Goal: Book appointment/travel/reservation

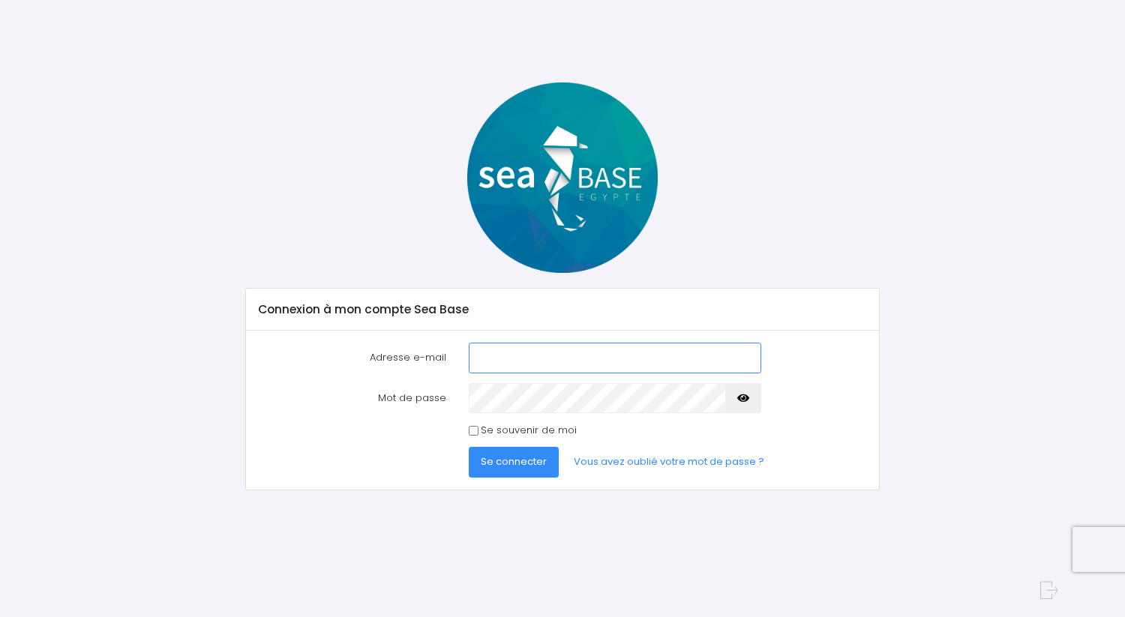
type input "florian.bizeau@gmail.com"
click at [514, 461] on span "Se connecter" at bounding box center [514, 461] width 66 height 14
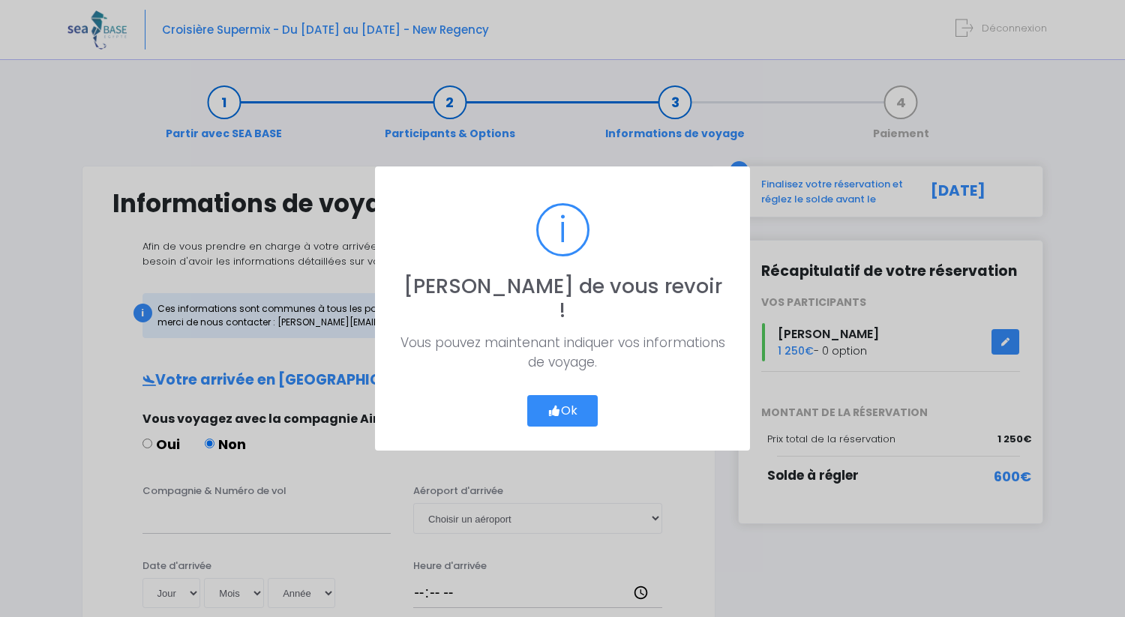
click at [562, 402] on button "Ok" at bounding box center [562, 410] width 70 height 31
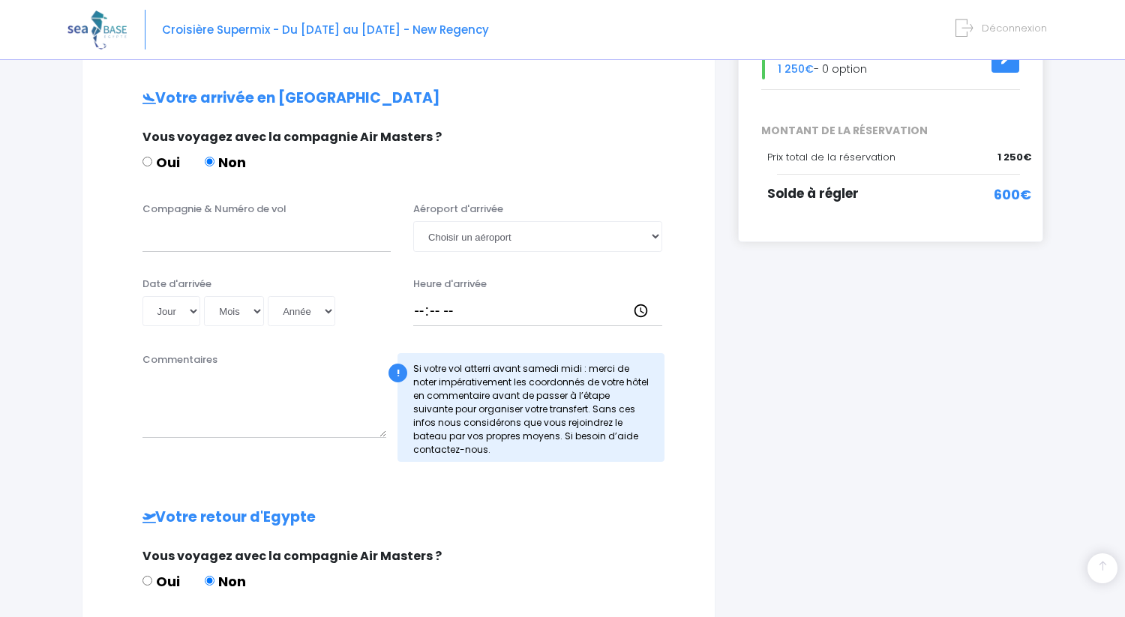
scroll to position [284, 0]
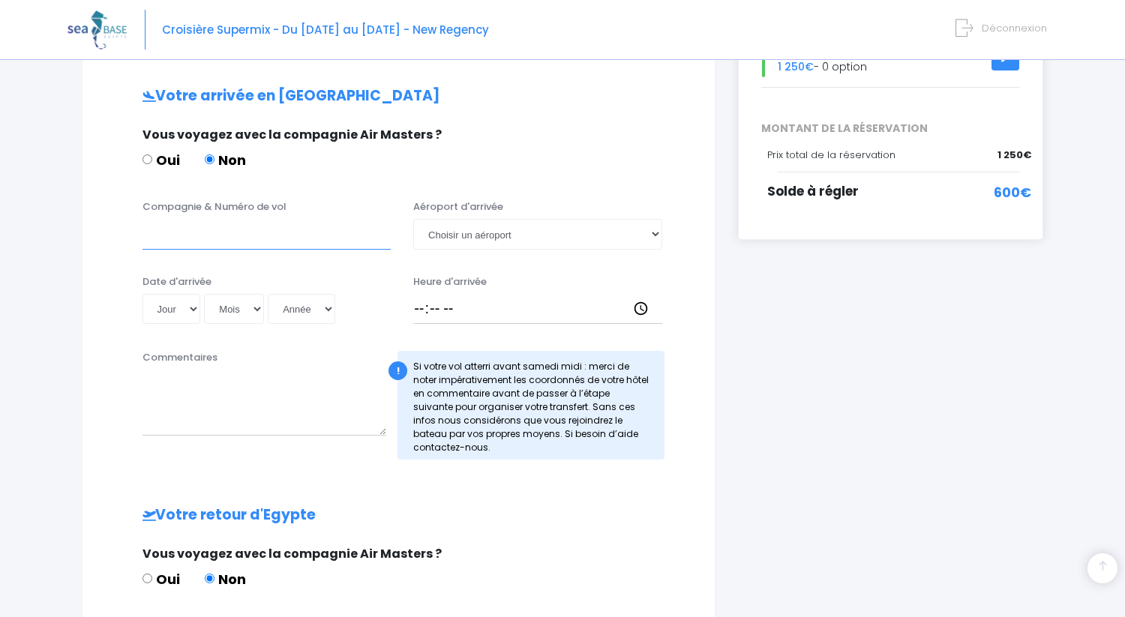
click at [205, 240] on input "Compagnie & Numéro de vol" at bounding box center [266, 234] width 249 height 30
paste input "EJU3895"
type input "Easy Jet EJU3895"
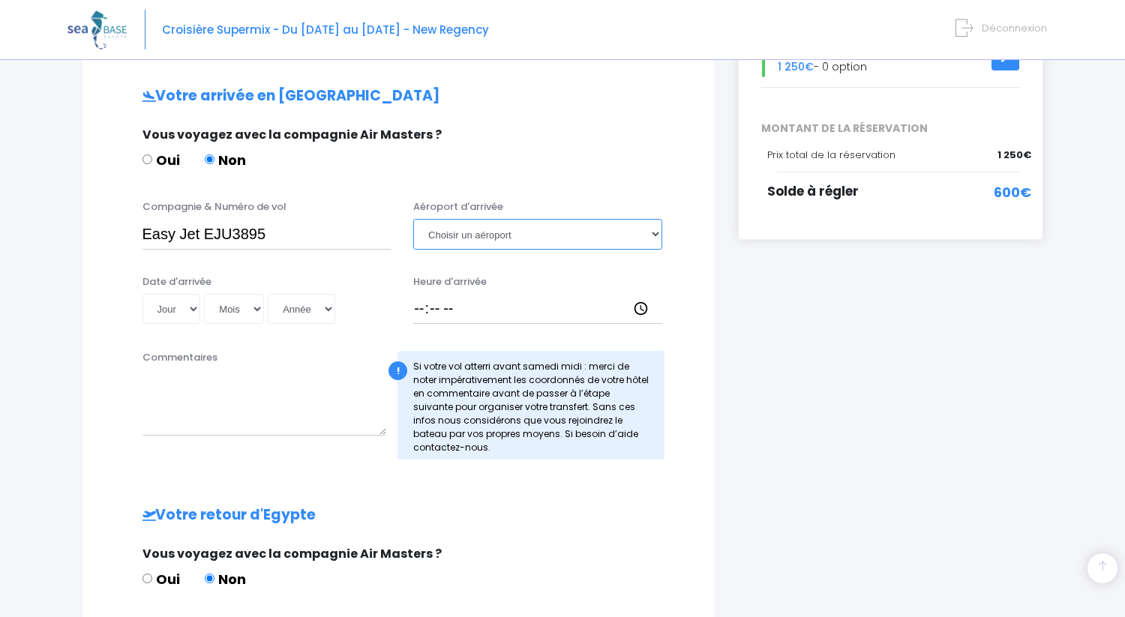
click at [532, 238] on select "Choisir un aéroport Hurghada Marsa Alam" at bounding box center [537, 234] width 249 height 30
click at [618, 231] on select "Choisir un aéroport Hurghada Marsa Alam" at bounding box center [537, 234] width 249 height 30
select select "Marsa Alam"
click at [413, 219] on select "Choisir un aéroport Hurghada Marsa Alam" at bounding box center [537, 234] width 249 height 30
click at [430, 310] on input "Heure d'arrivée" at bounding box center [537, 309] width 249 height 30
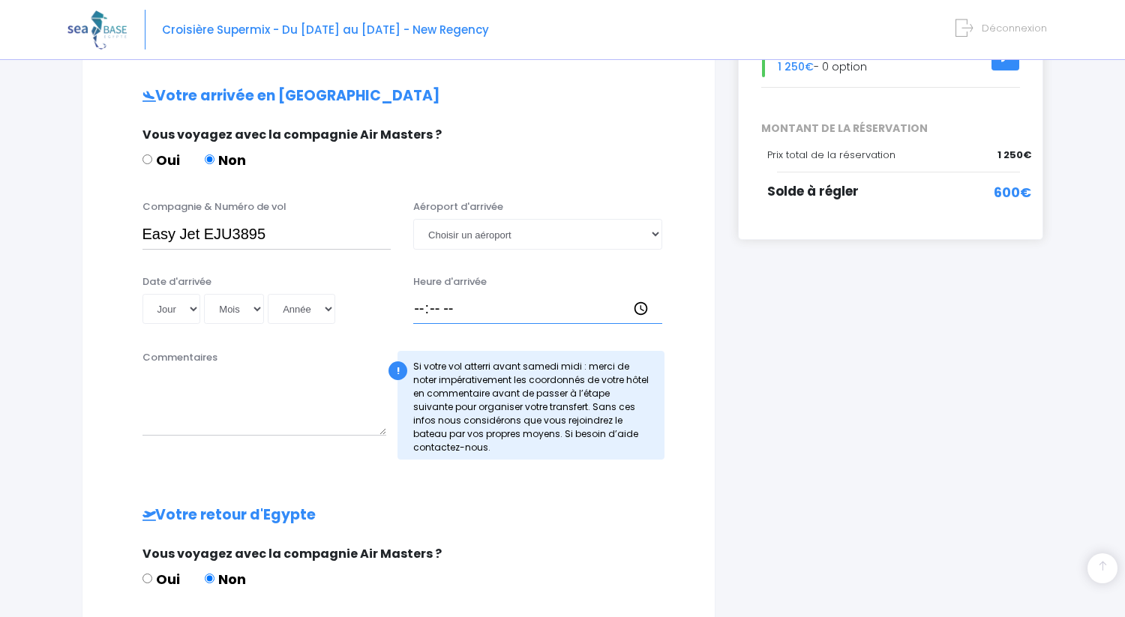
click at [419, 307] on input "Heure d'arrivée" at bounding box center [537, 309] width 249 height 30
type input "13:40"
click at [185, 305] on select "Jour 01 02 03 04 05 06 07 08 09 10 11 12 13 14 15 16 17 18 19 20 21 22 23 24 25…" at bounding box center [171, 309] width 58 height 30
select select "15"
click at [142, 294] on select "Jour 01 02 03 04 05 06 07 08 09 10 11 12 13 14 15 16 17 18 19 20 21 22 23 24 25…" at bounding box center [171, 309] width 58 height 30
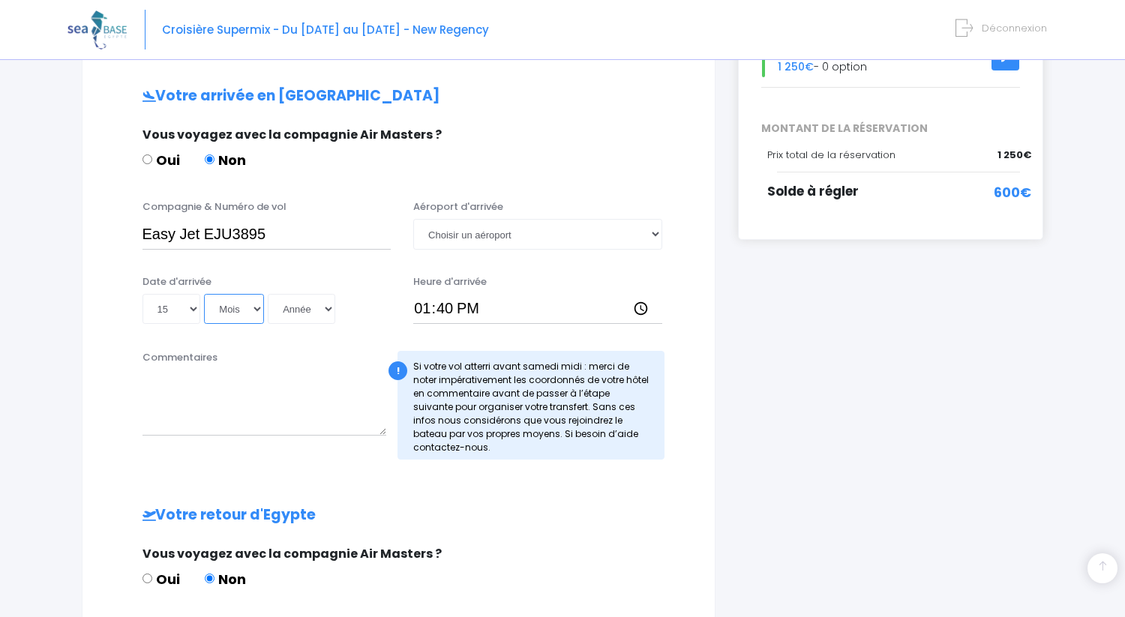
click at [235, 304] on select "Mois 01 02 03 04 05 06 07 08 09 10 11 12" at bounding box center [234, 309] width 60 height 30
select select "11"
click at [204, 294] on select "Mois 01 02 03 04 05 06 07 08 09 10 11 12" at bounding box center [234, 309] width 60 height 30
click at [312, 307] on select "Année 2045 2044 2043 2042 2041 2040 2039 2038 2037 2036 2035 2034 2033 2032 203…" at bounding box center [301, 309] width 67 height 30
select select "2025"
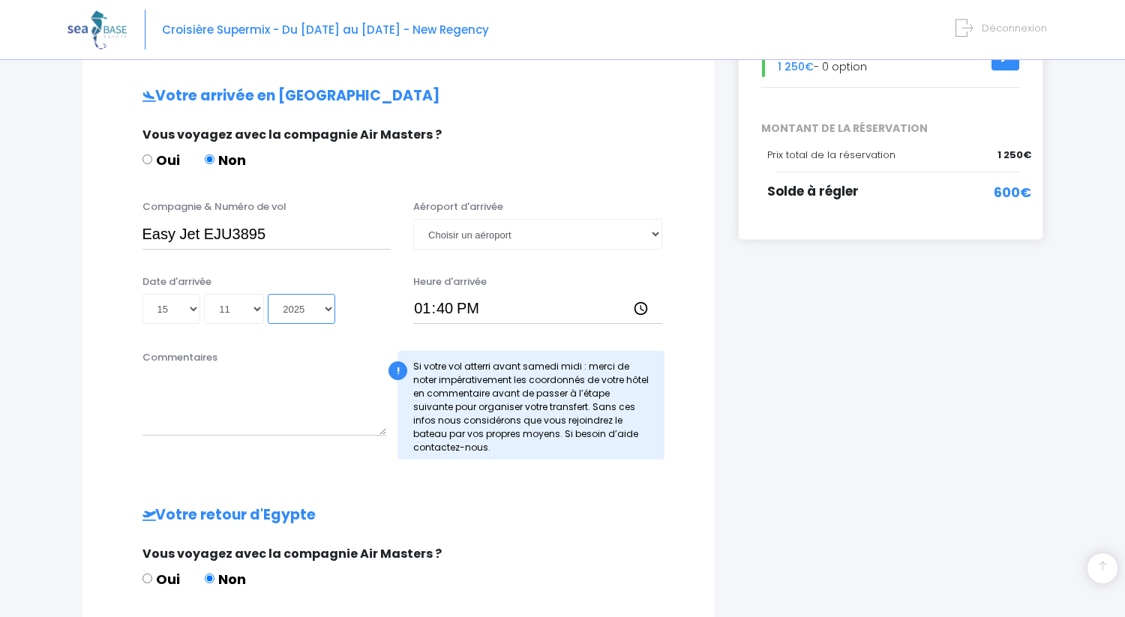
click at [268, 294] on select "Année 2045 2044 2043 2042 2041 2040 2039 2038 2037 2036 2035 2034 2033 2032 203…" at bounding box center [301, 309] width 67 height 30
type input "2025-11-15"
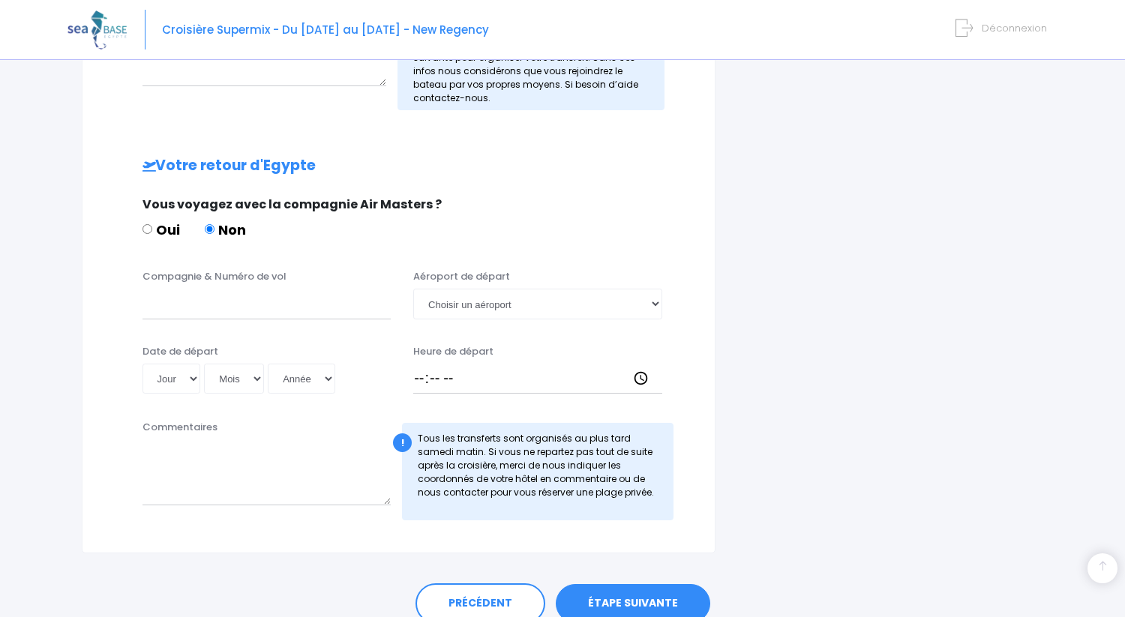
scroll to position [649, 0]
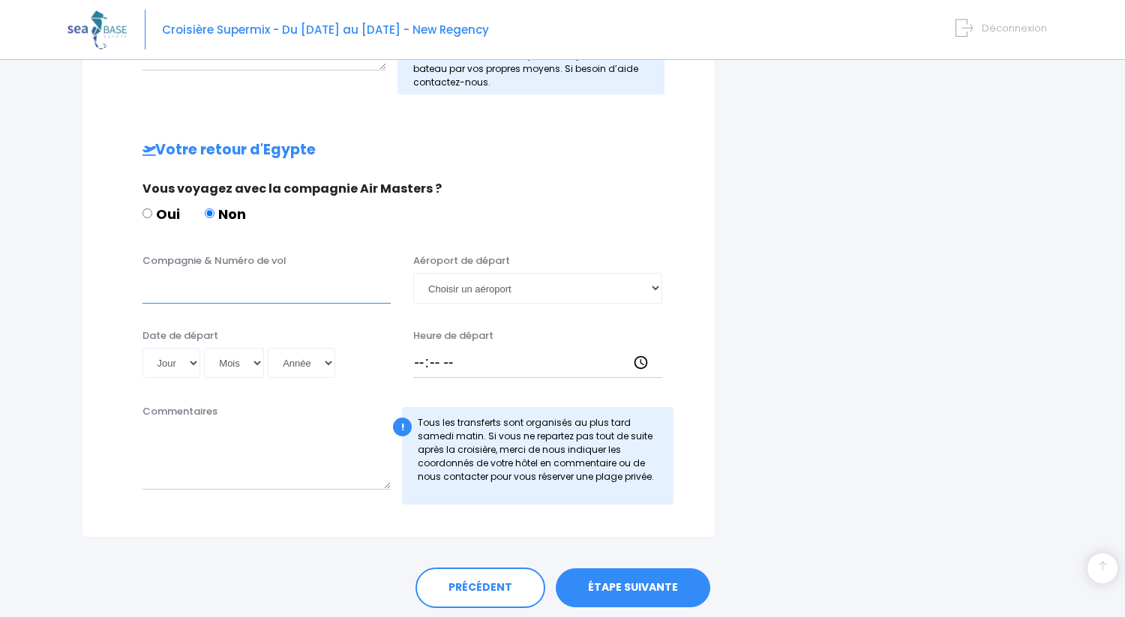
click at [219, 292] on input "Compagnie & Numéro de vol" at bounding box center [266, 288] width 249 height 30
paste input "EJU3896"
type input "Easy Jet EJU3896"
click at [547, 287] on select "Choisir un aéroport Hurghada Marsa Alam" at bounding box center [537, 288] width 249 height 30
select select "Marsa Alam"
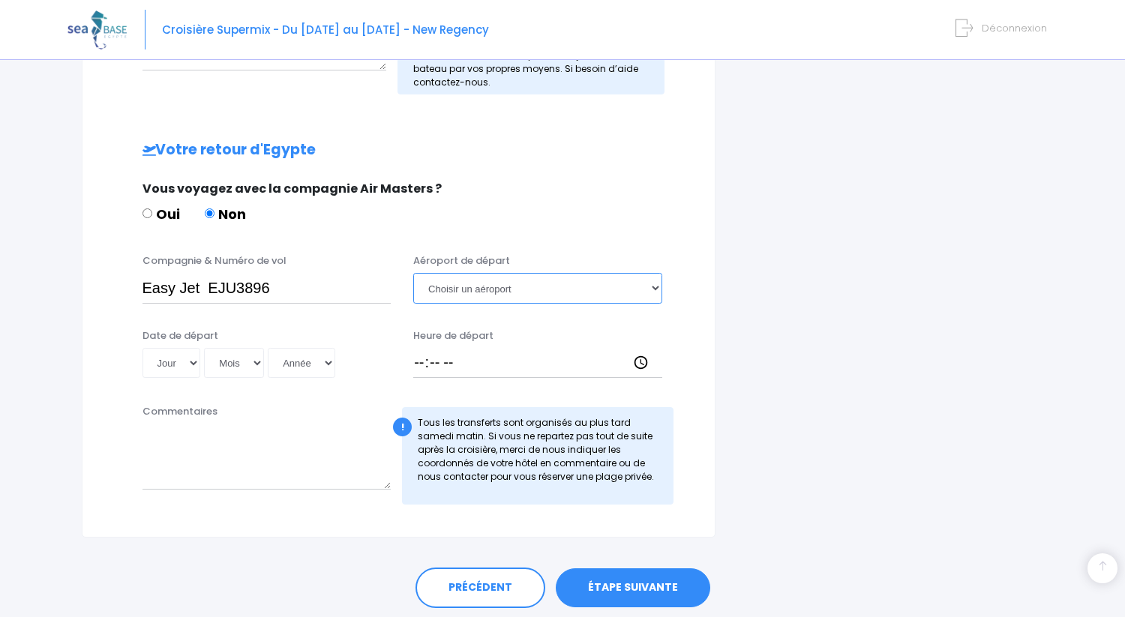
click at [413, 273] on select "Choisir un aéroport Hurghada Marsa Alam" at bounding box center [537, 288] width 249 height 30
click at [412, 360] on div "Heure de départ" at bounding box center [537, 353] width 271 height 50
click at [419, 361] on input "Heure de départ" at bounding box center [537, 363] width 249 height 30
type input "18:35"
click at [182, 359] on select "Jour 01 02 03 04 05 06 07 08 09 10 11 12 13 14 15 16 17 18 19 20 21 22 23 24 25…" at bounding box center [171, 363] width 58 height 30
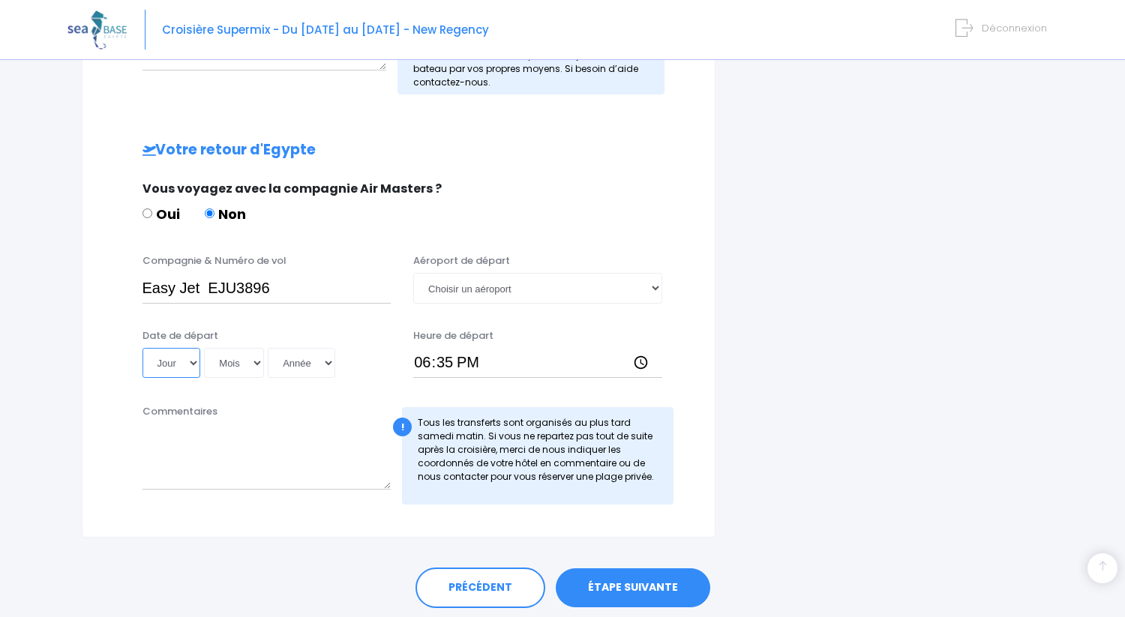
click at [196, 361] on select "Jour 01 02 03 04 05 06 07 08 09 10 11 12 13 14 15 16 17 18 19 20 21 22 23 24 25…" at bounding box center [171, 363] width 58 height 30
select select "22"
click at [142, 348] on select "Jour 01 02 03 04 05 06 07 08 09 10 11 12 13 14 15 16 17 18 19 20 21 22 23 24 25…" at bounding box center [171, 363] width 58 height 30
click at [250, 361] on select "Mois 01 02 03 04 05 06 07 08 09 10 11 12" at bounding box center [234, 363] width 60 height 30
select select "11"
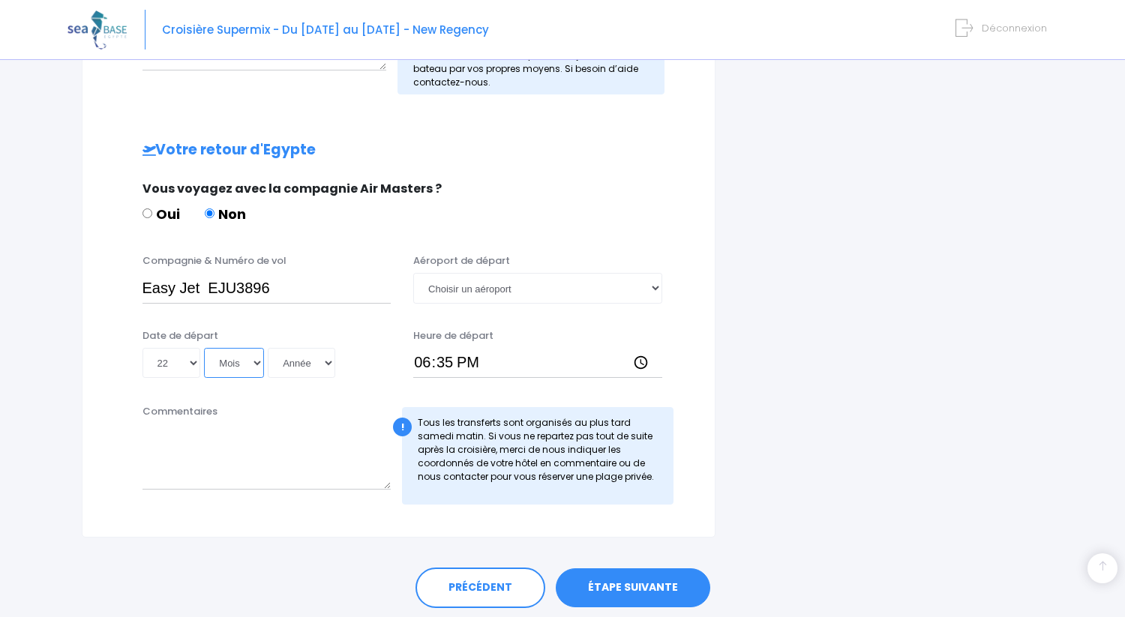
click at [204, 348] on select "Mois 01 02 03 04 05 06 07 08 09 10 11 12" at bounding box center [234, 363] width 60 height 30
click at [319, 370] on select "Année 2045 2044 2043 2042 2041 2040 2039 2038 2037 2036 2035 2034 2033 2032 203…" at bounding box center [301, 363] width 67 height 30
select select "2025"
click at [268, 348] on select "Année 2045 2044 2043 2042 2041 2040 2039 2038 2037 2036 2035 2034 2033 2032 203…" at bounding box center [301, 363] width 67 height 30
type input "2025-11-22"
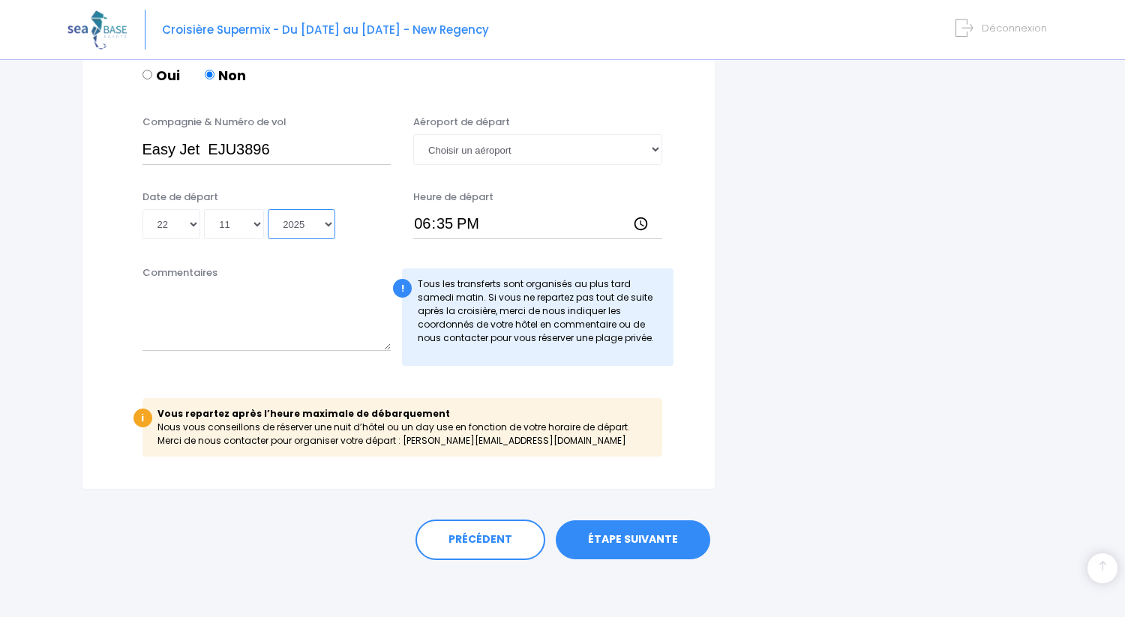
scroll to position [791, 0]
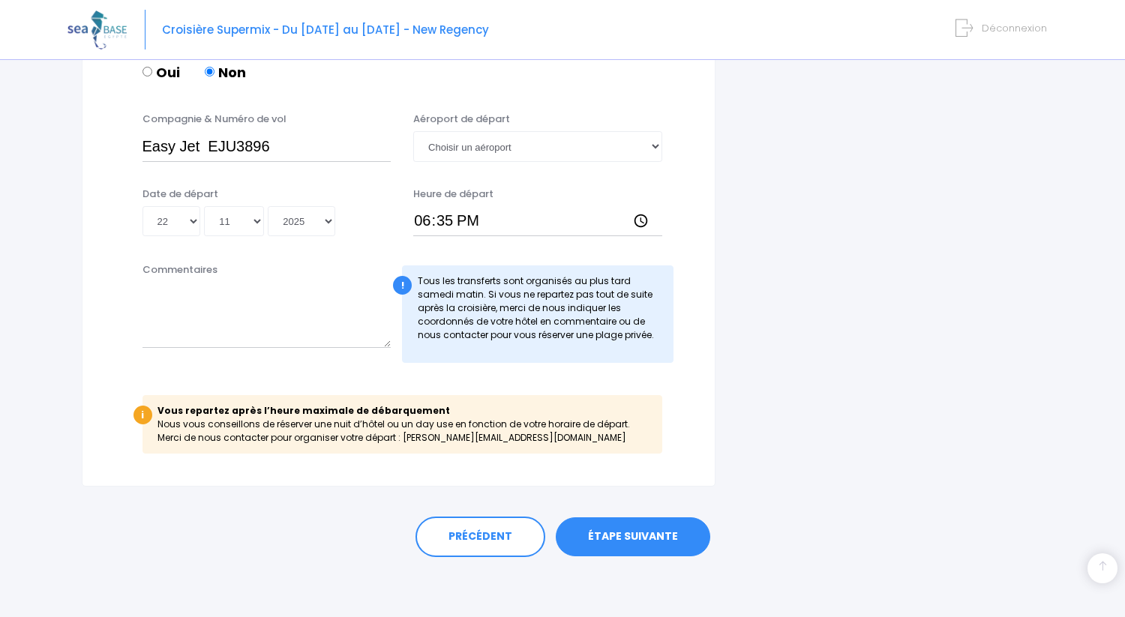
click at [619, 537] on link "ÉTAPE SUIVANTE" at bounding box center [633, 536] width 154 height 39
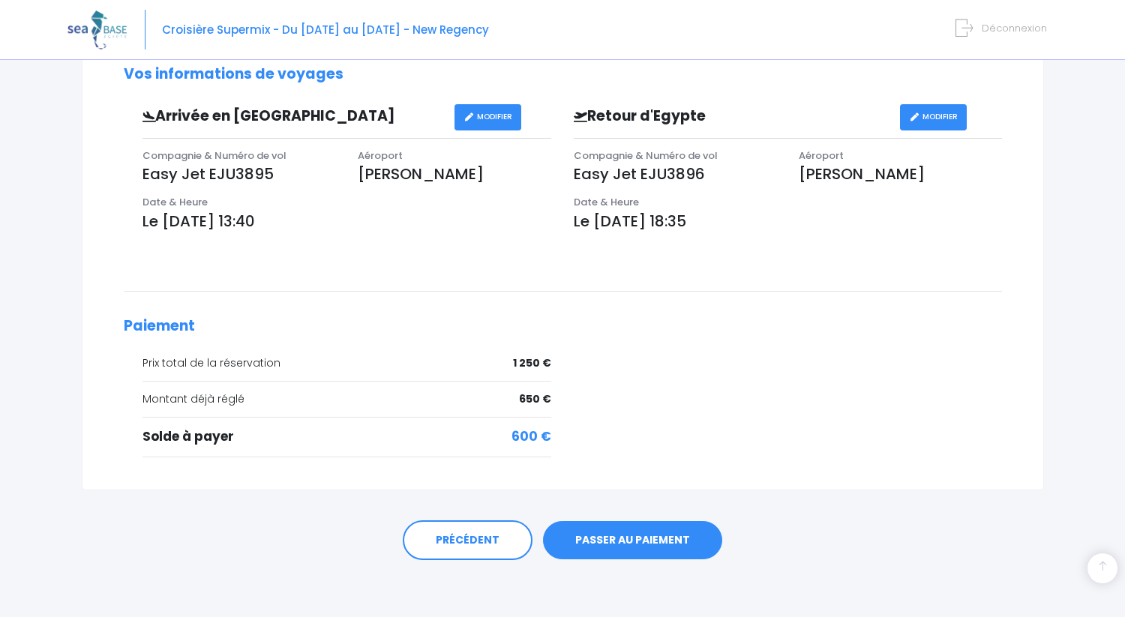
scroll to position [437, 0]
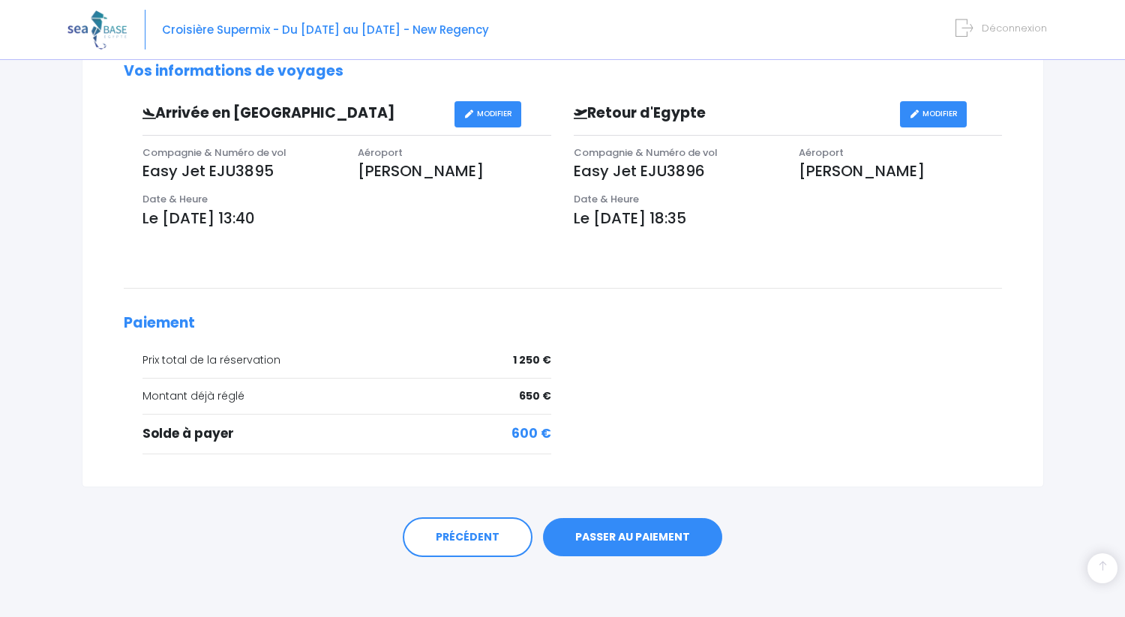
click at [631, 537] on link "PASSER AU PAIEMENT" at bounding box center [632, 537] width 179 height 39
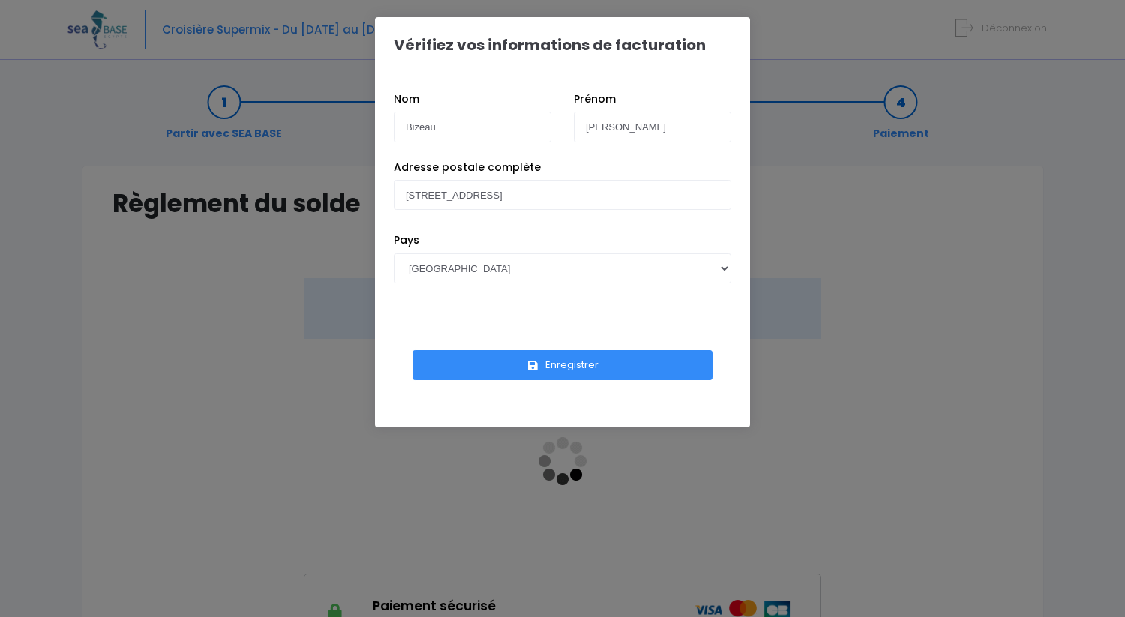
click at [606, 368] on button "Enregistrer" at bounding box center [562, 365] width 300 height 30
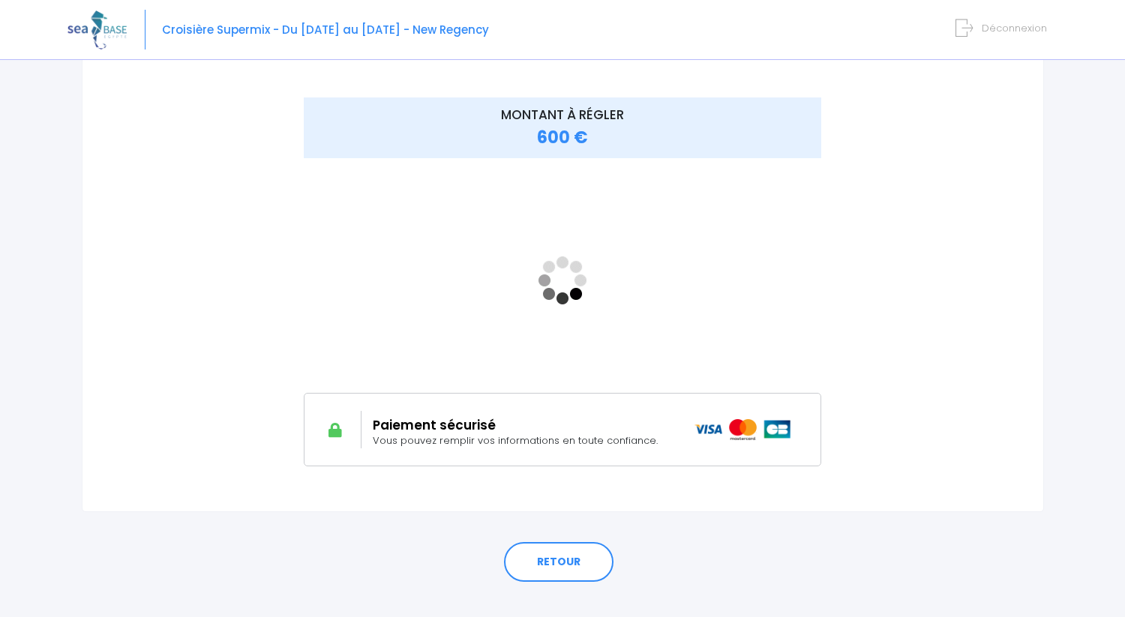
scroll to position [205, 0]
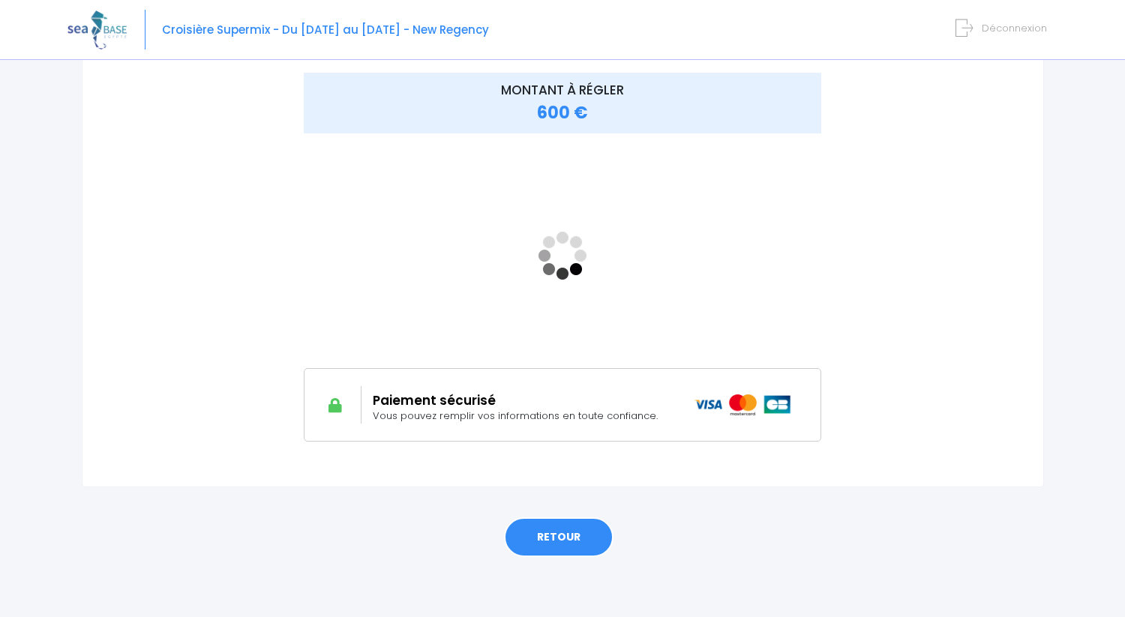
click at [536, 544] on link "RETOUR" at bounding box center [558, 537] width 109 height 40
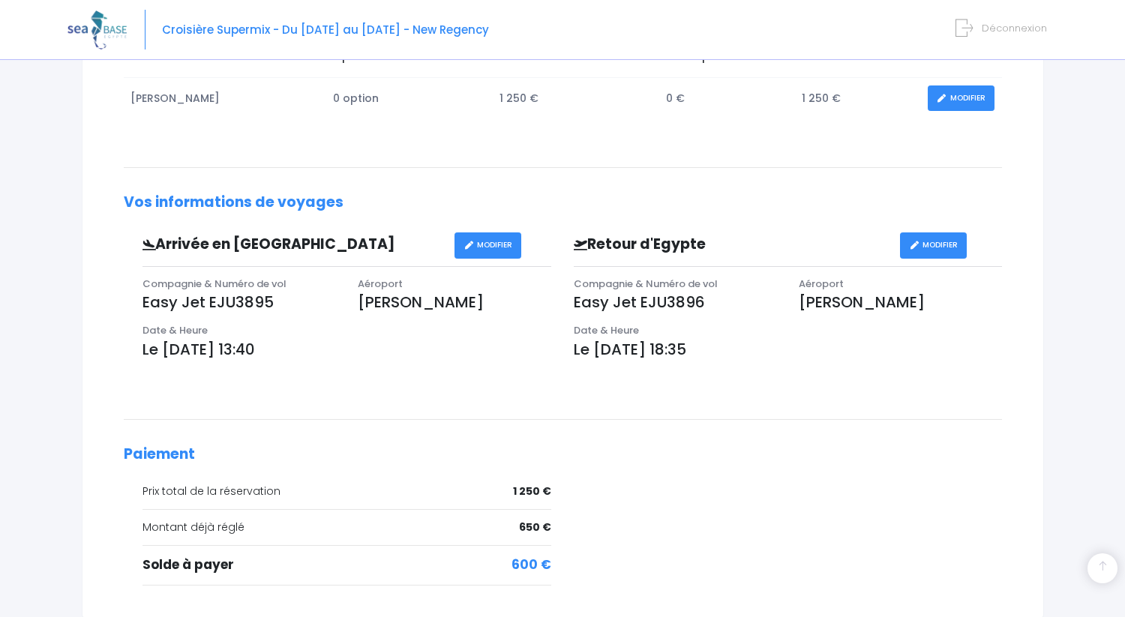
scroll to position [437, 0]
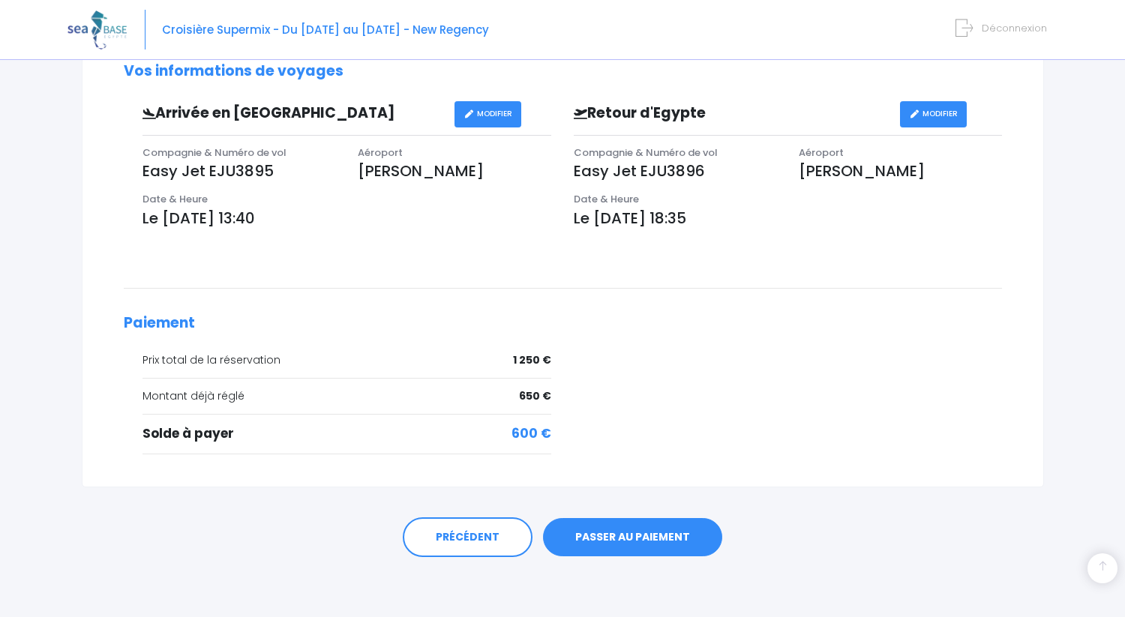
click at [622, 542] on link "PASSER AU PAIEMENT" at bounding box center [632, 537] width 179 height 39
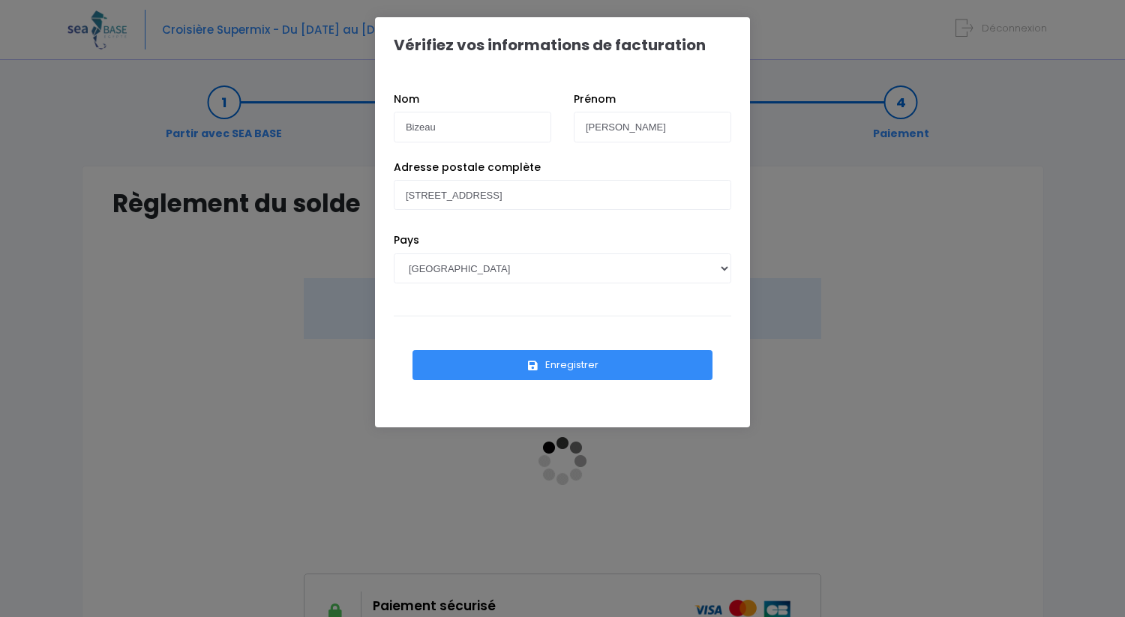
click at [586, 364] on button "Enregistrer" at bounding box center [562, 365] width 300 height 30
